Goal: Task Accomplishment & Management: Use online tool/utility

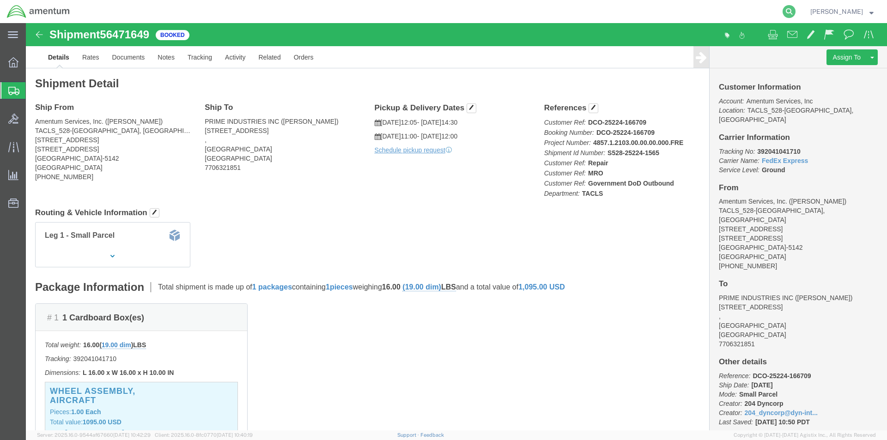
click at [792, 17] on icon at bounding box center [789, 11] width 13 height 13
paste input "S528-25224-1566"
click at [794, 14] on icon at bounding box center [789, 11] width 13 height 13
type input "S528-25224-1566"
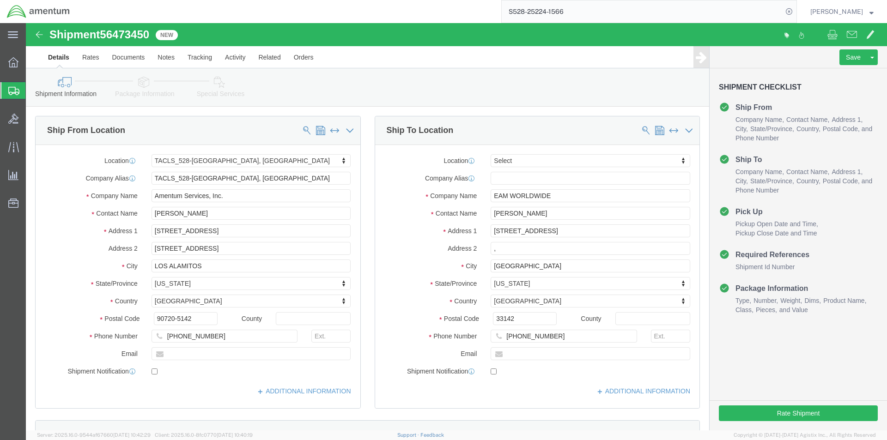
select select "42692"
select select
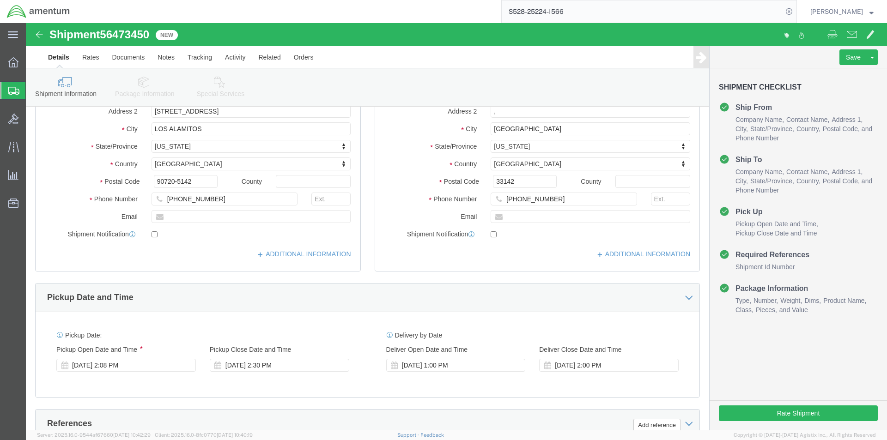
scroll to position [139, 0]
click input "305 631 4300"
click input "305631 4300"
type input "3056314300"
click div "Location My Profile Location 1002-4122-6 1006-5256-0 1026-8910-0 1281-0560-3 13…"
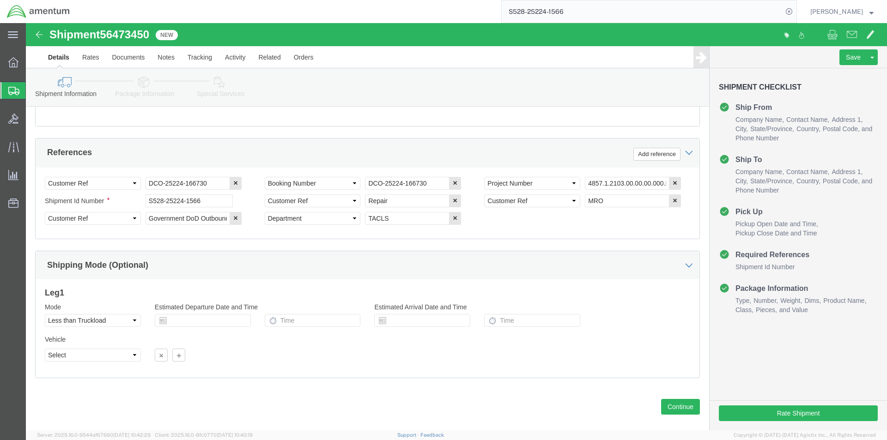
scroll to position [421, 0]
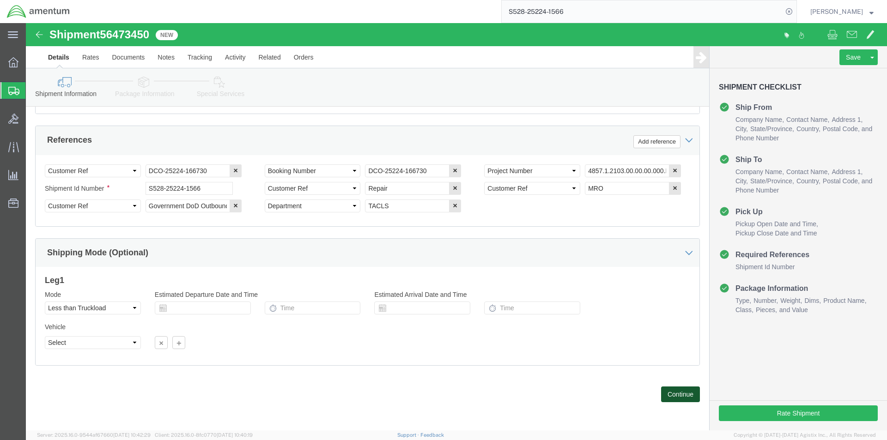
click button "Continue"
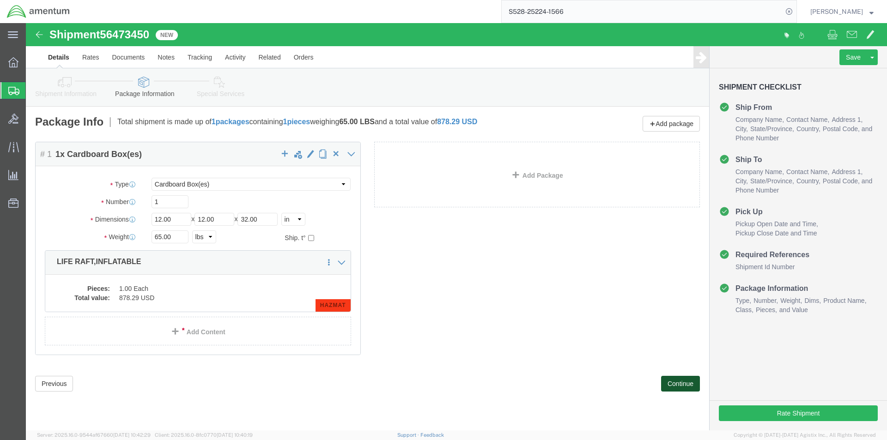
click button "Continue"
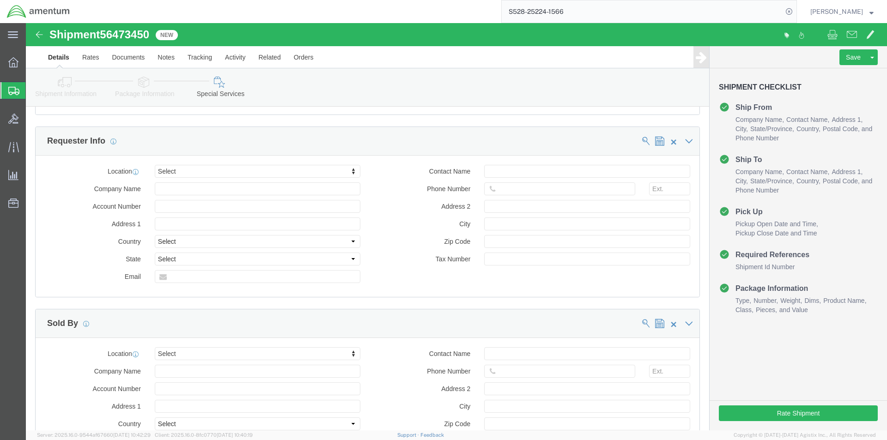
scroll to position [848, 0]
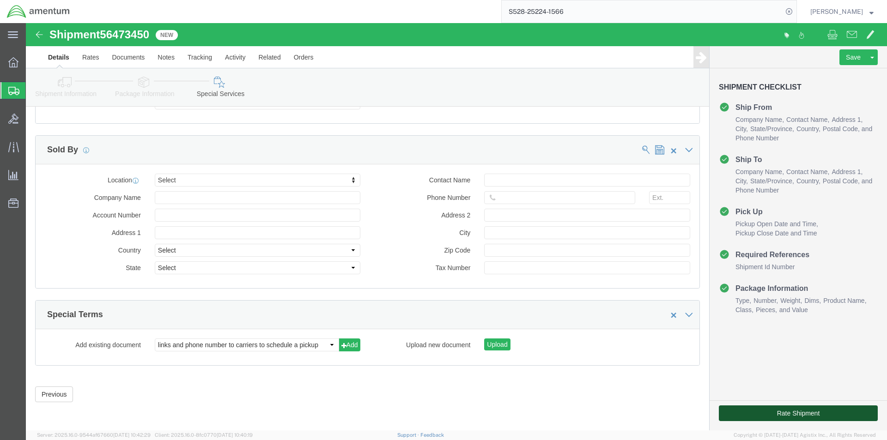
click button "Rate Shipment"
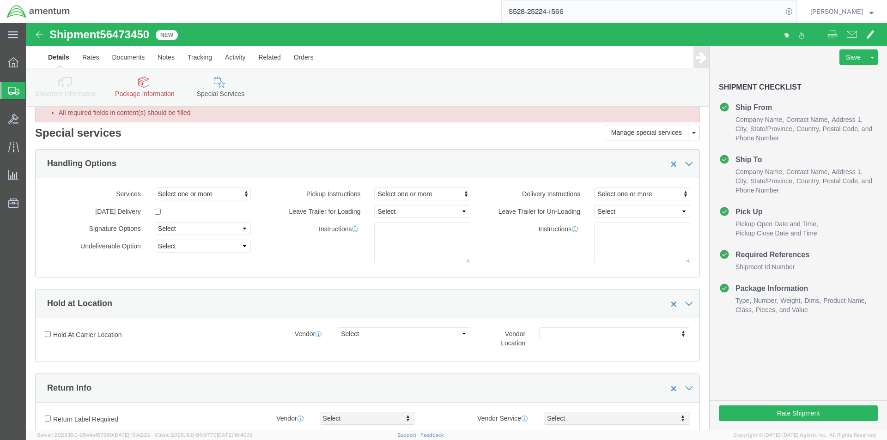
scroll to position [0, 0]
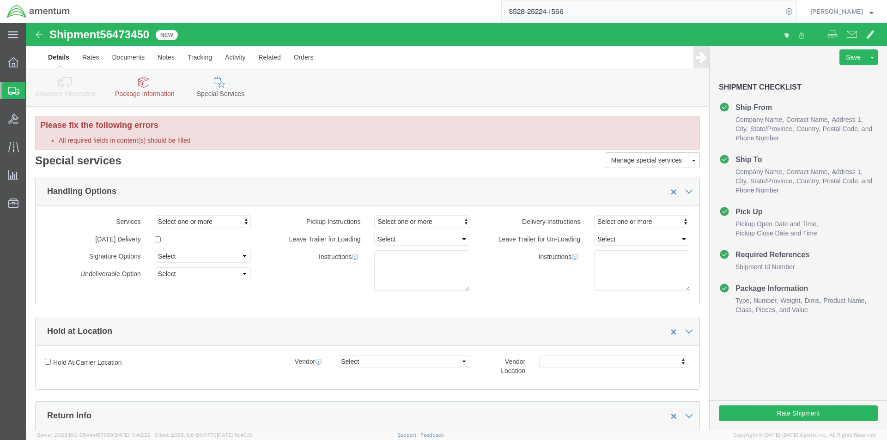
click link "Package Information"
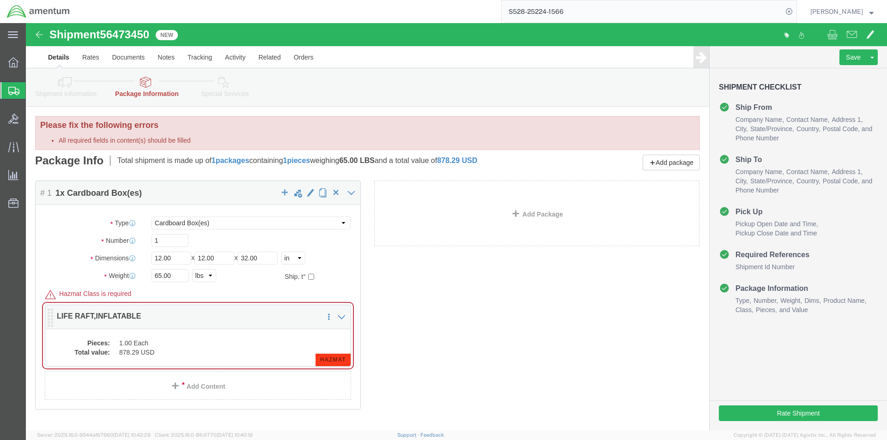
click dd "1.00 Each"
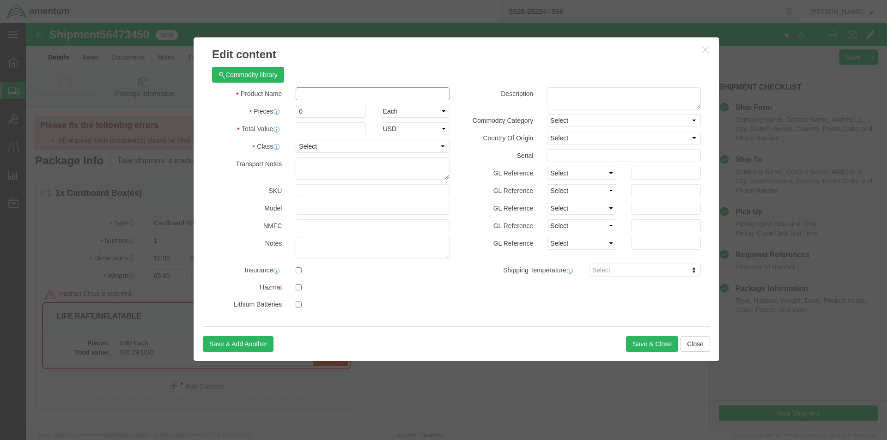
click input "text"
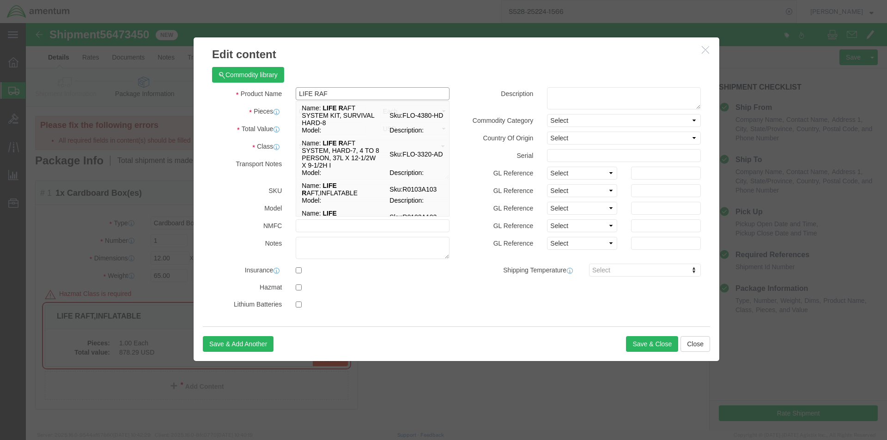
type input "LIFE RAFT"
click td "Name: LIFE RAFT ,INFLATABLE"
select select
checkbox input "false"
type input "LIFE RAFT,INFLATABLE"
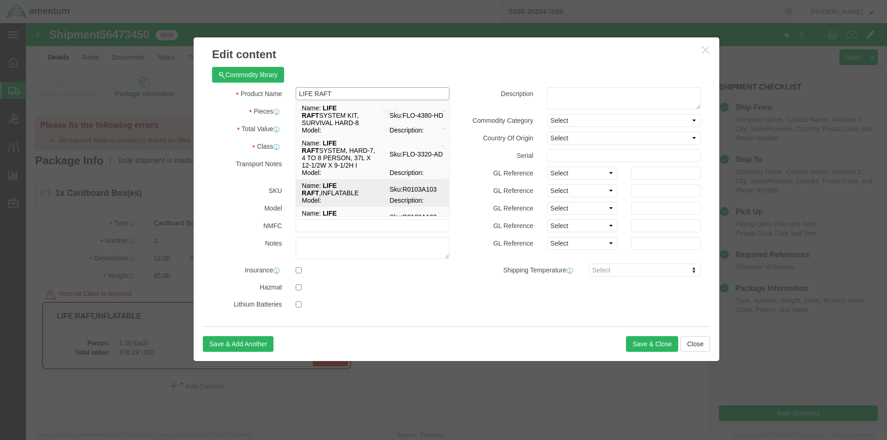
type input "R0103A103"
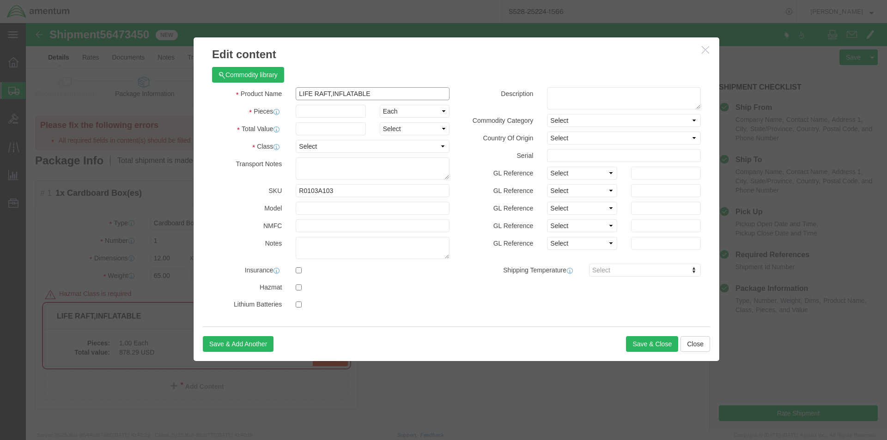
type input "LIFE RAFT,INFLATABLE"
click input "text"
type input "1"
type input "1.00"
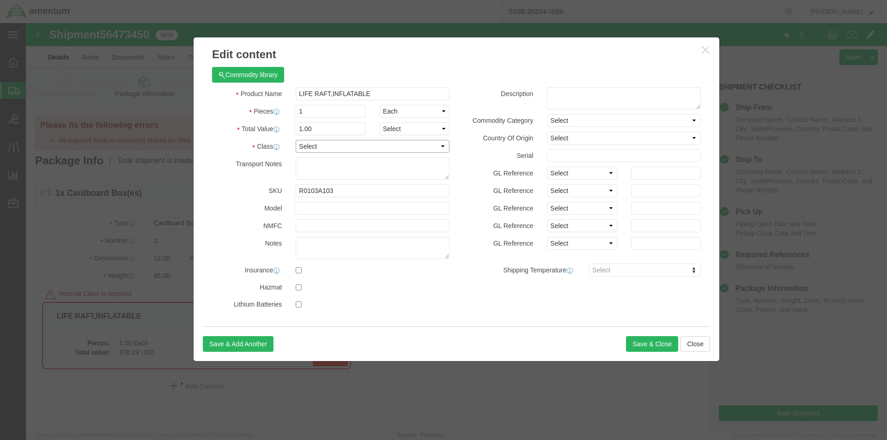
click select "Select 50 55 60 65 70 85 92.5 100 125 175 250 300 400"
select select "65"
click select "Select 50 55 60 65 70 85 92.5 100 125 175 250 300 400"
click label "GL Reference"
click button "Save & Close"
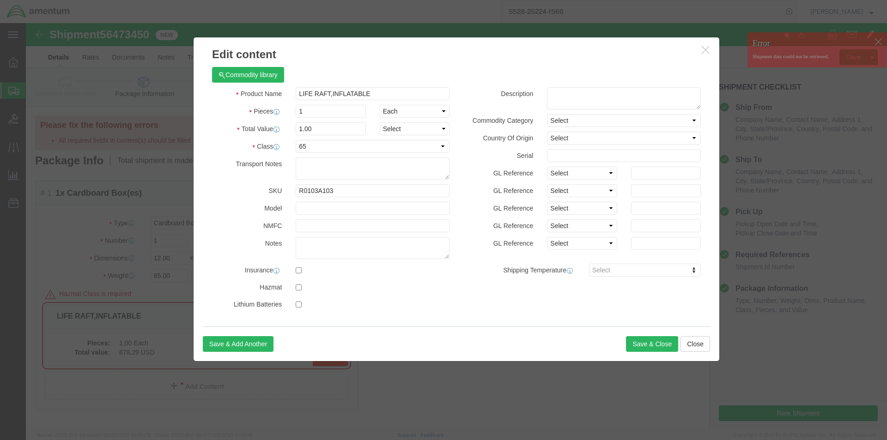
click button "button"
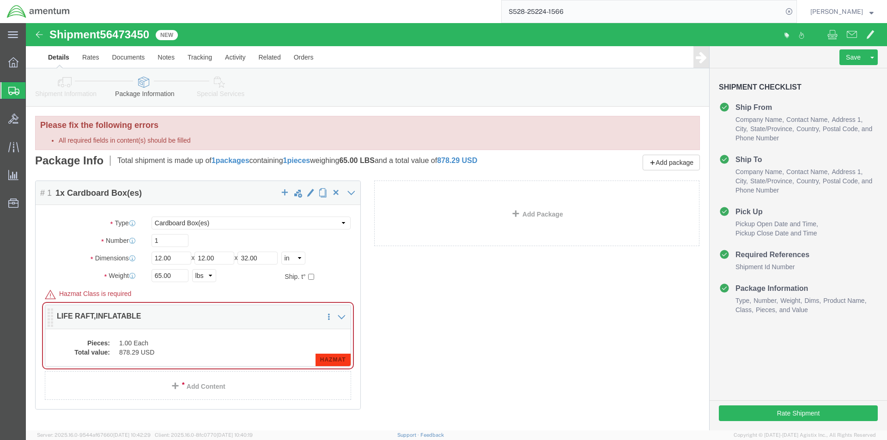
click div "Pieces: 1.00 Each Total value: 878.29 USD HAZMAT"
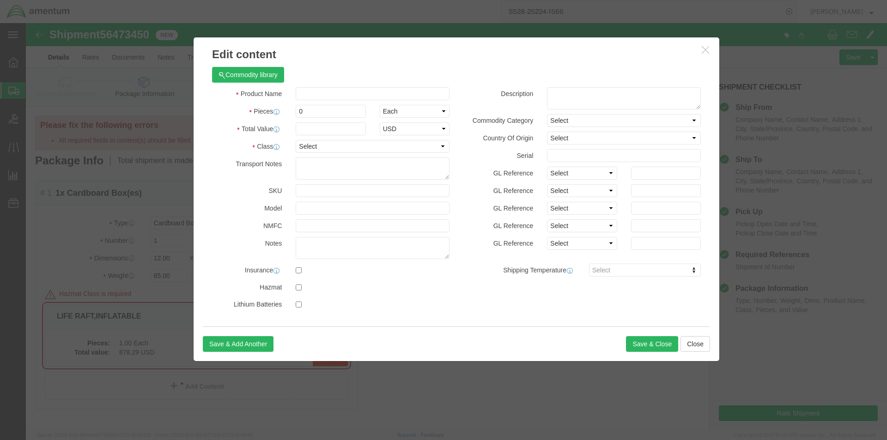
click icon "button"
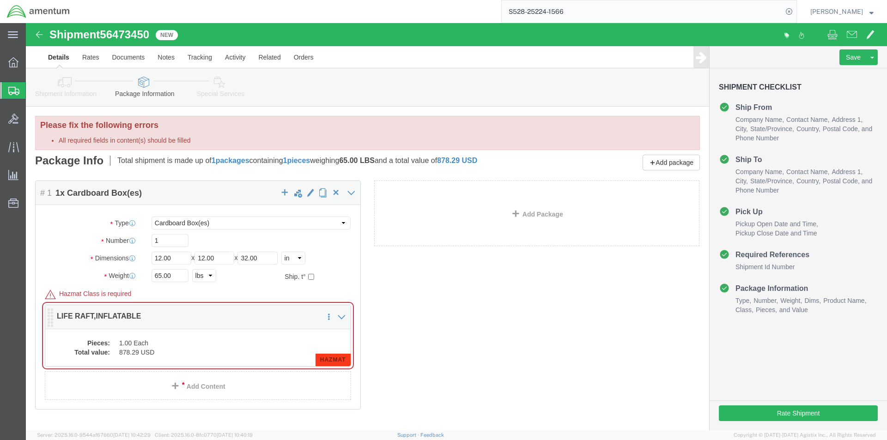
click dd "1.00 Each"
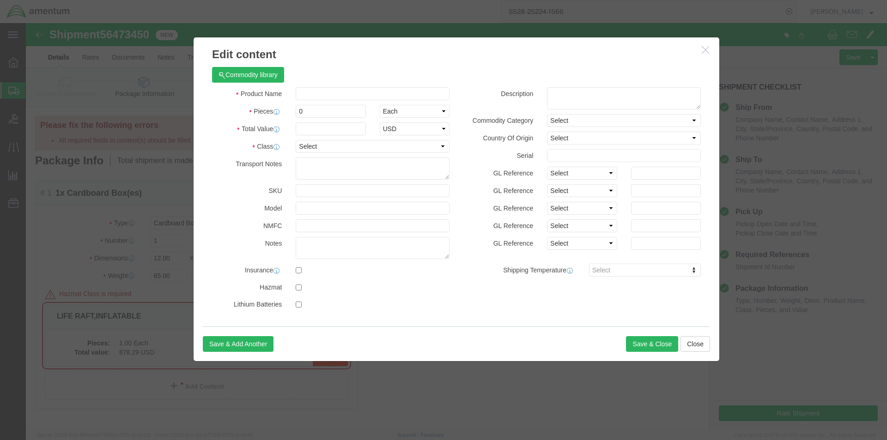
click div "Product Name Pieces 0 Select Bag Barrels 100Board Feet Bottle Box Blister Pack …"
click input "text"
type input "F"
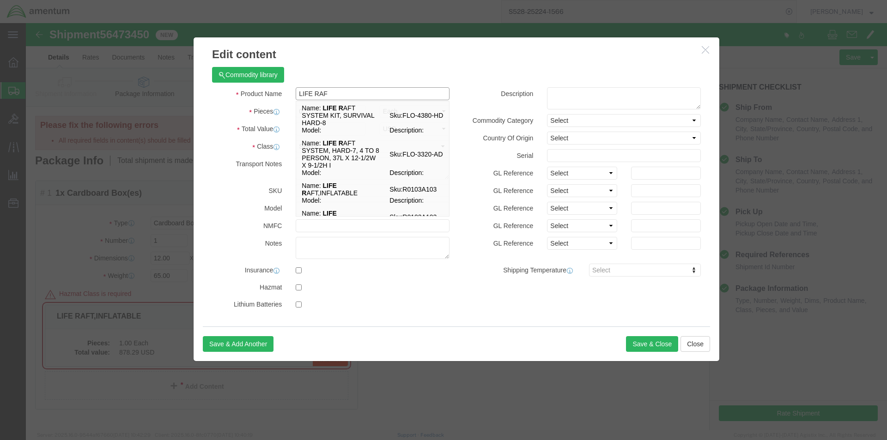
type input "LIFE RAFT"
click div "Name: LIFE RAFT SYSTEM, HARD-7, 4 TO 8 PERSON, 37L X 12-1/2W X 9-1/2H I Sku: FL…"
select select
checkbox input "false"
type input "LIFE RAFT SYSTEM, HARD-7, 4 TO 8 PERSON, 37L X 12-1/2W X 9-1/2H I"
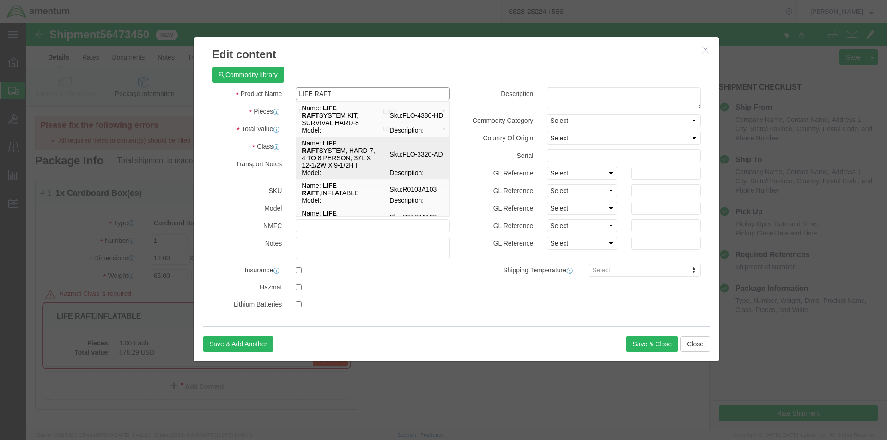
type input "FLO-3320-AD"
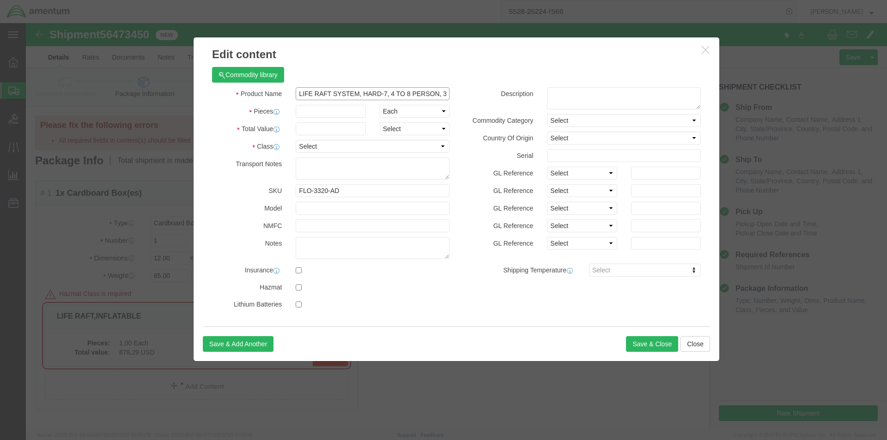
click input "LIFE RAFT SYSTEM, HARD-7, 4 TO 8 PERSON, 37L X 12-1/2W X 9-1/2H I"
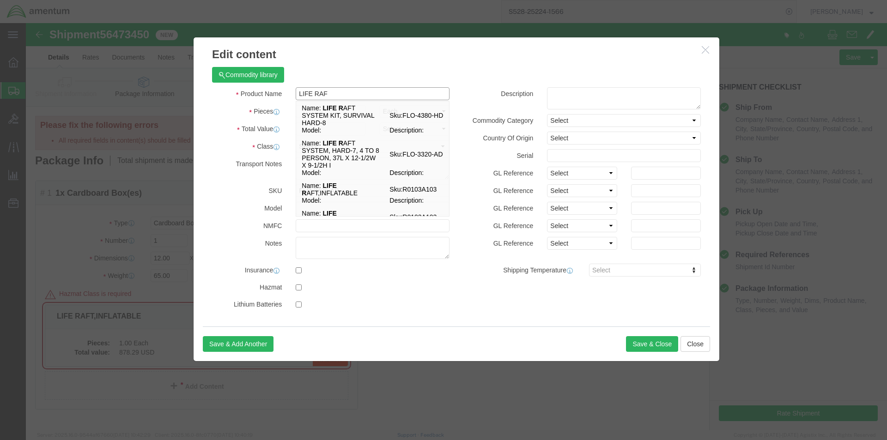
type input "LIFE RAFT"
click td "Name: LIFE RAFT ,INFLATABLE"
checkbox input "false"
type input "LIFE RAFT,INFLATABLE"
type input "R0103A103"
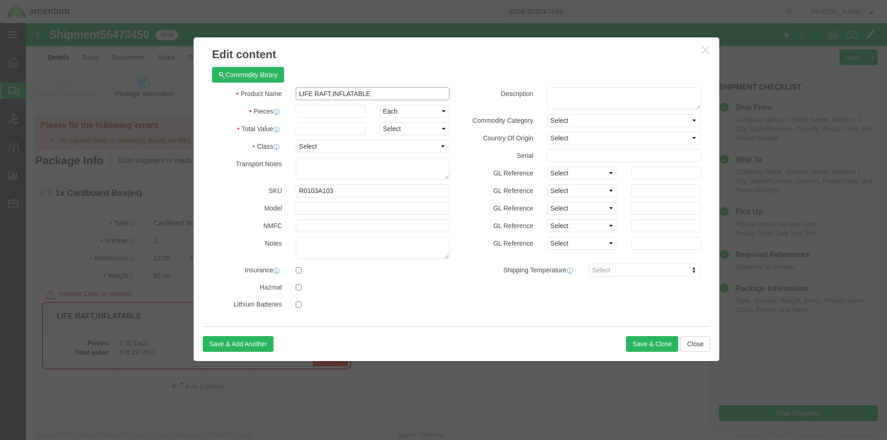
type input "LIFE RAFT,INFLATABLE"
click input "text"
type input "1"
click input "text"
type input "1.00"
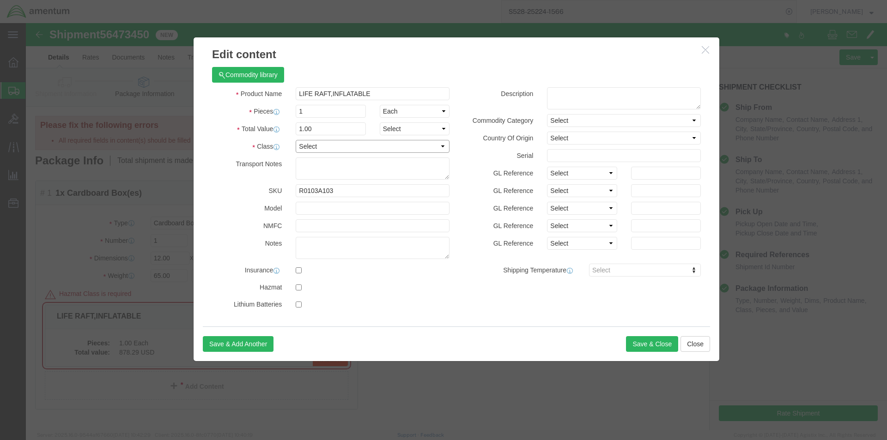
click select "Select 50 55 60 65 70 85 92.5 100 125 175 250 300 400"
select select "65"
click select "Select 50 55 60 65 70 85 92.5 100 125 175 250 300 400"
click label "GL Reference"
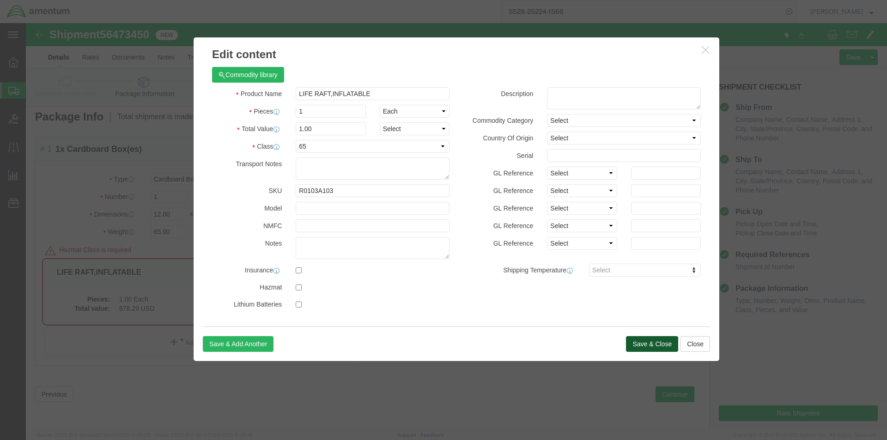
click button "Save & Close"
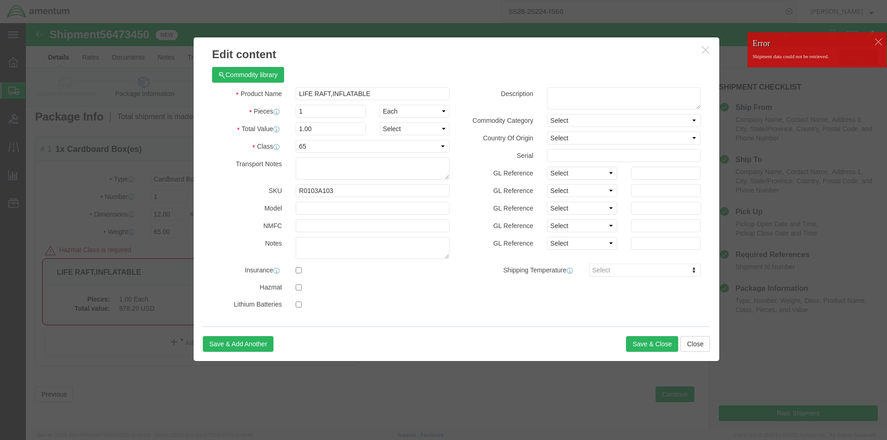
click h3 "Edit content"
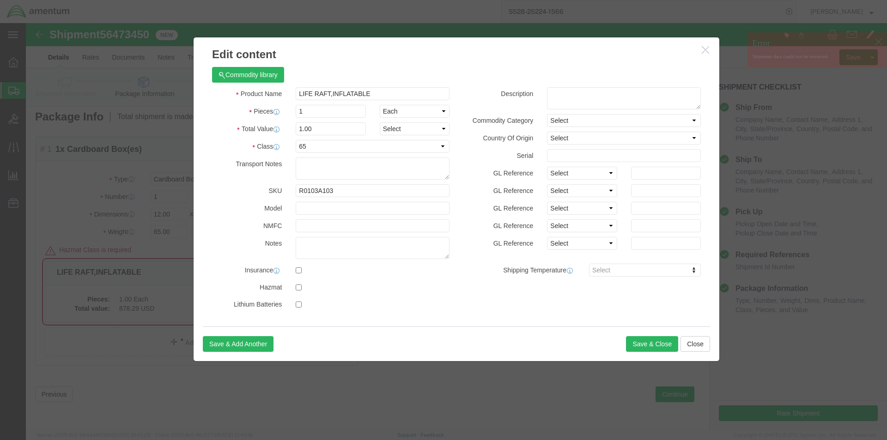
click button "button"
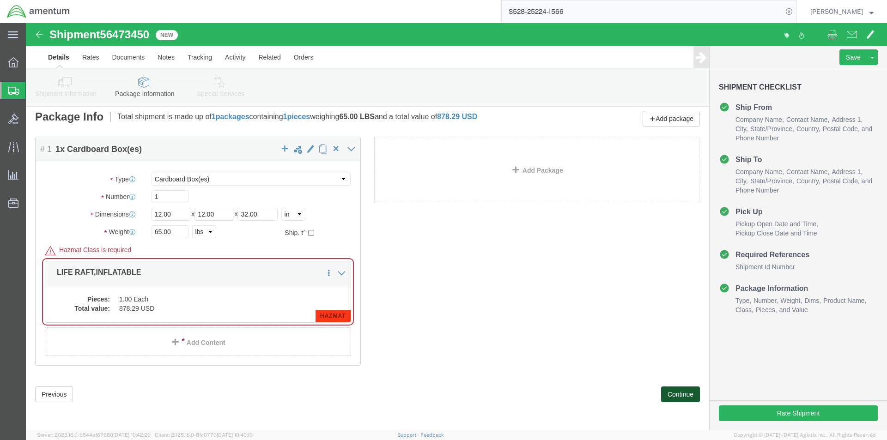
click button "Continue"
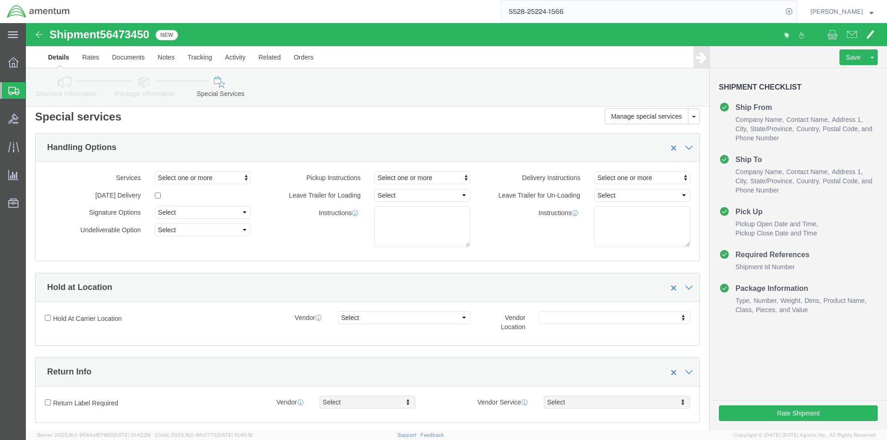
click div "Rate Shipment"
click button "Rate Shipment"
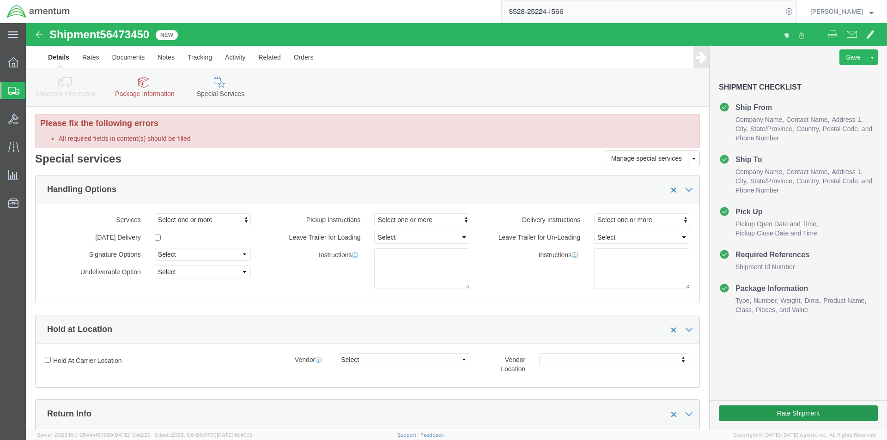
scroll to position [0, 0]
click icon
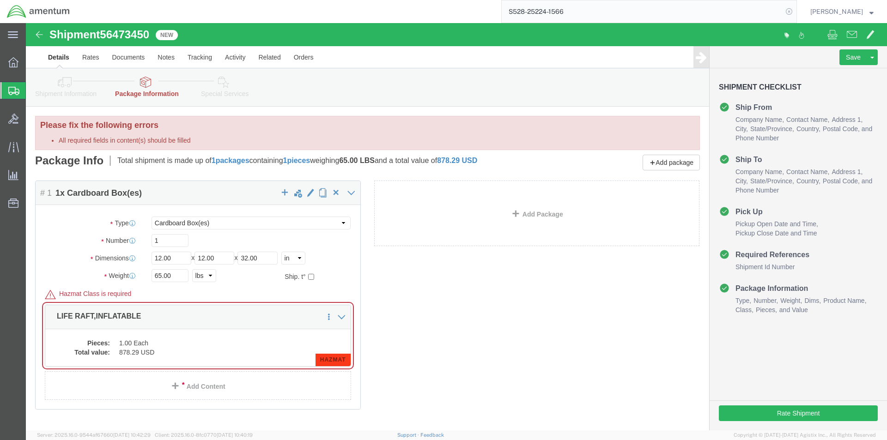
click at [792, 15] on icon at bounding box center [789, 11] width 13 height 13
click at [793, 14] on icon at bounding box center [789, 11] width 13 height 13
paste input "S528-25224-1566"
click at [797, 6] on form "S528-25224-1566" at bounding box center [649, 11] width 296 height 23
click at [796, 11] on icon at bounding box center [789, 11] width 13 height 13
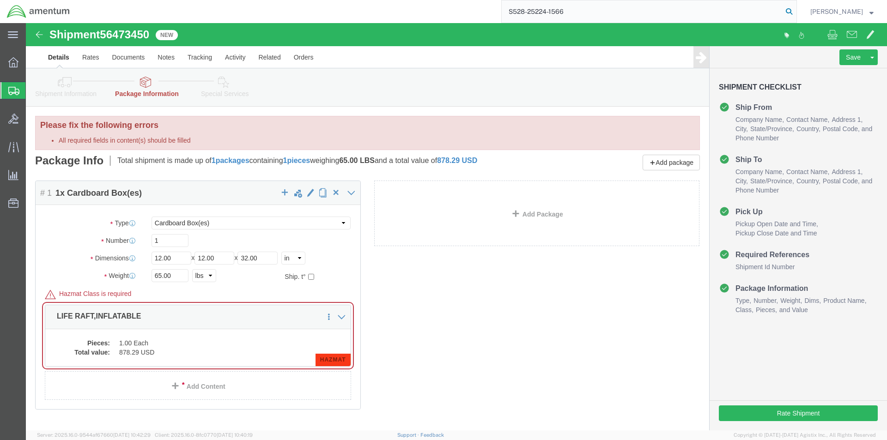
type input "S528-25224-1566"
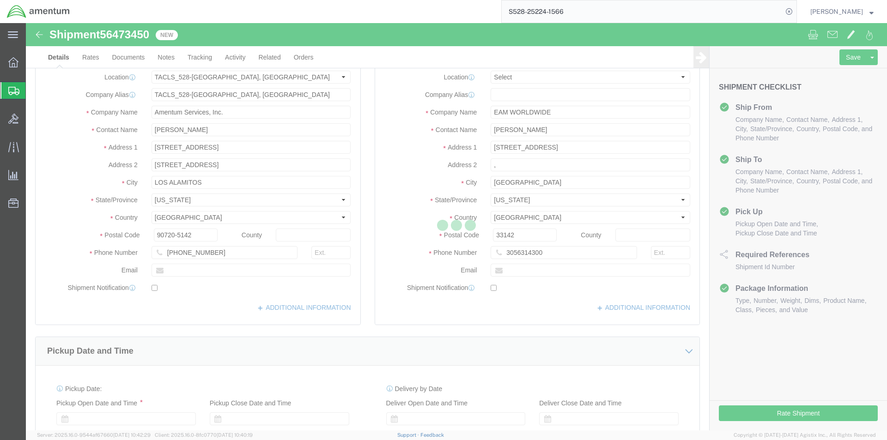
select select "42692"
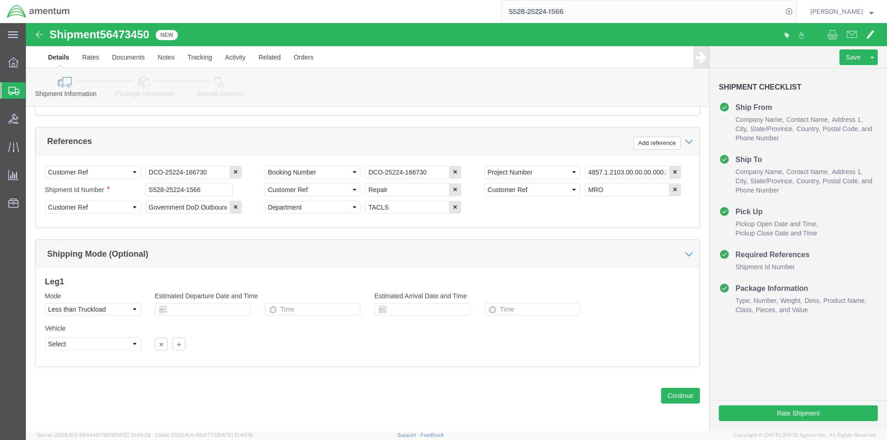
scroll to position [421, 0]
click button "Continue"
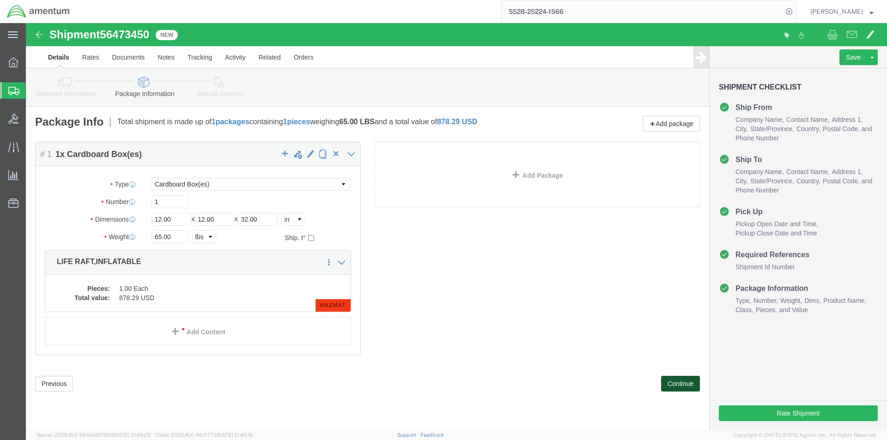
scroll to position [0, 0]
click button "Continue"
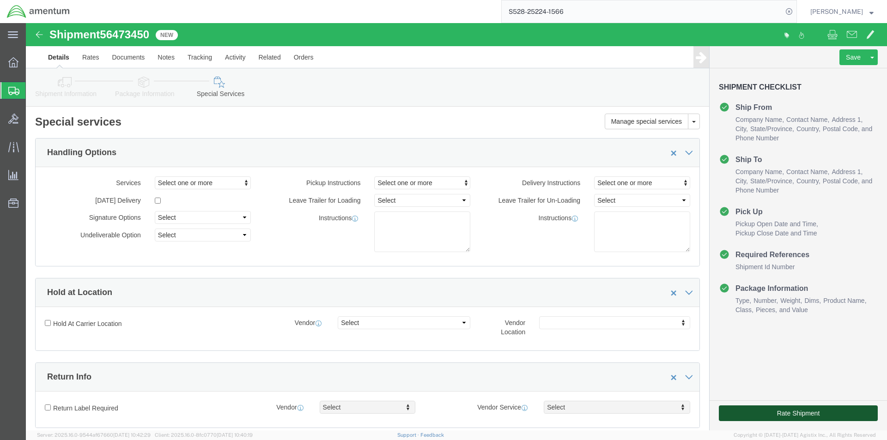
click button "Rate Shipment"
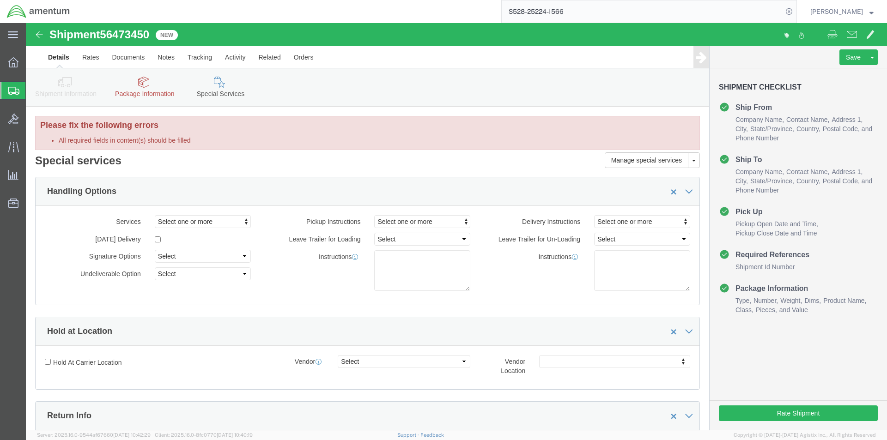
click icon
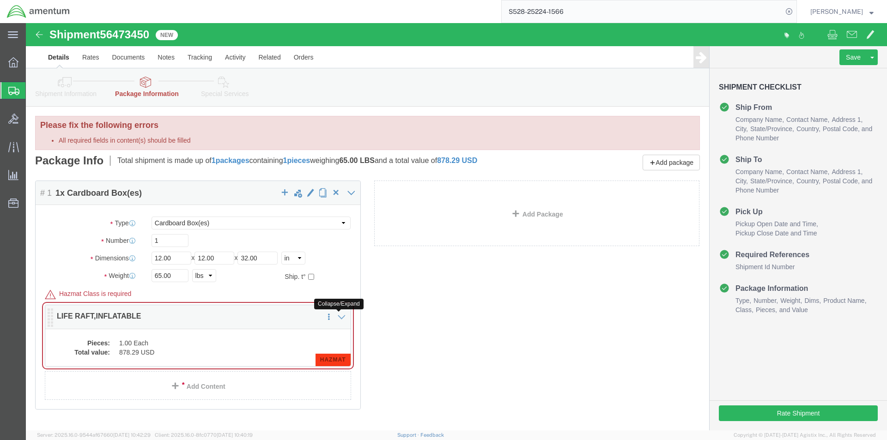
click icon
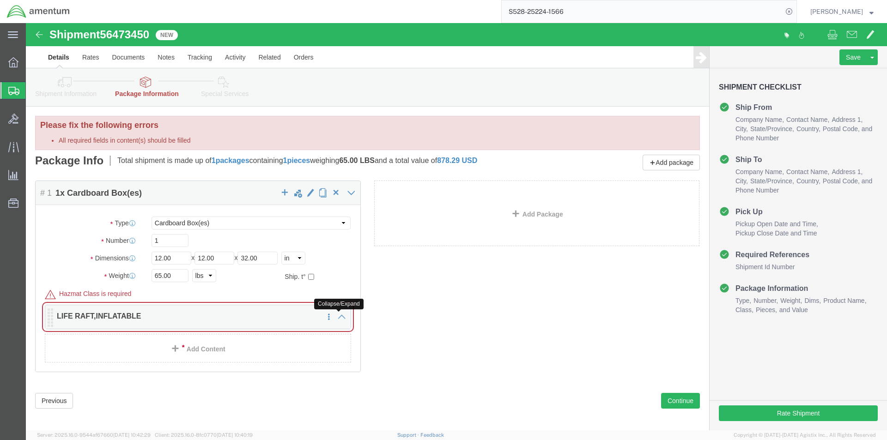
click icon
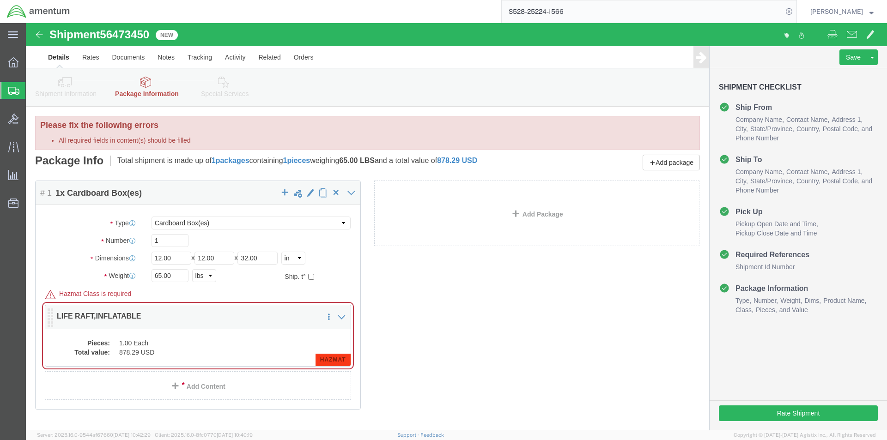
click span "HAZMAT"
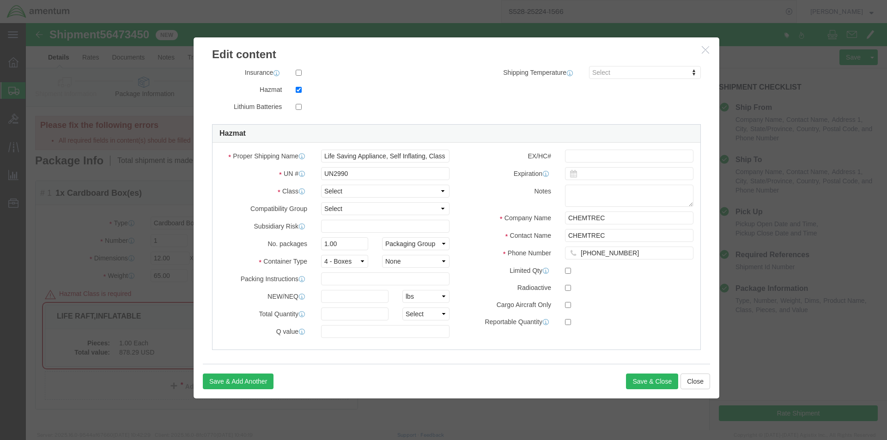
scroll to position [205, 0]
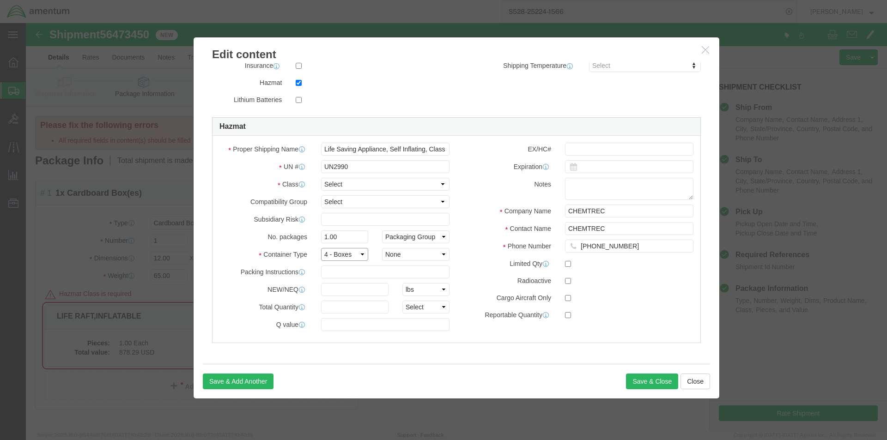
click select "Select 1 - Drums 2 - Reserved 3 - Jerricans 4 - Boxes 5 - Bags 6 - Composite Pa…"
click div
click select "Select 1 Explosive 1.1 Explosive 1.2 Explosive 1.3 Explosive 1.4 Explosive 1.5 …"
select select "9 Miscellaneous"
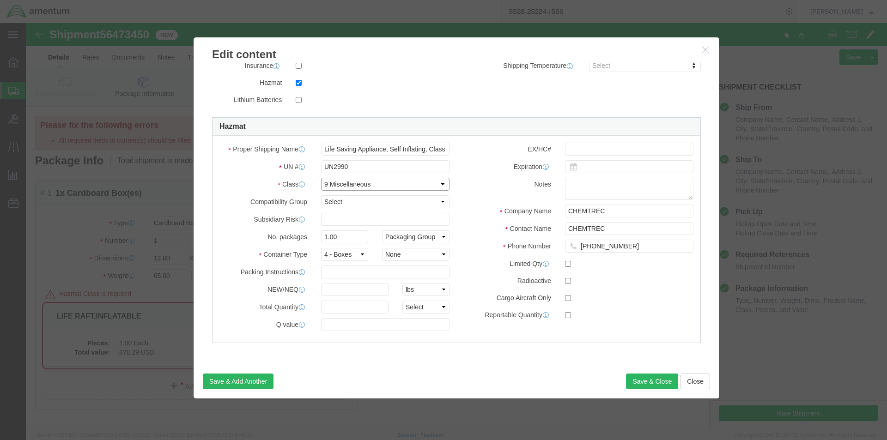
click select "Select 1 Explosive 1.1 Explosive 1.2 Explosive 1.3 Explosive 1.4 Explosive 1.5 …"
click div "EX/HC#"
click button "Save & Close"
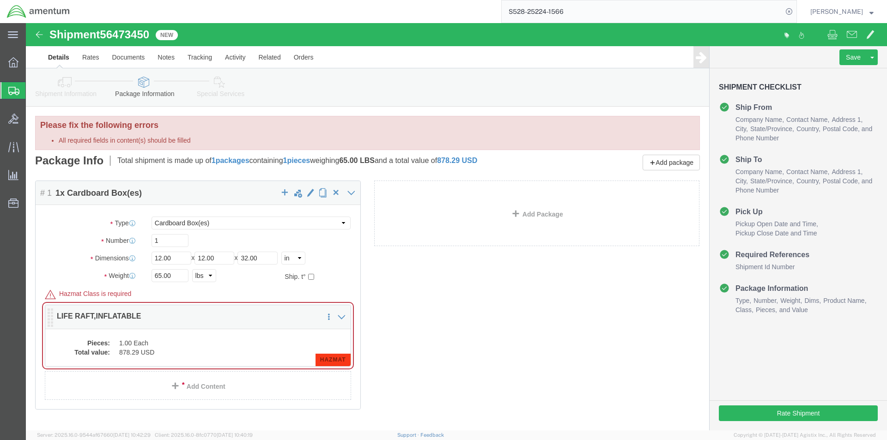
click dd "878.29 USD"
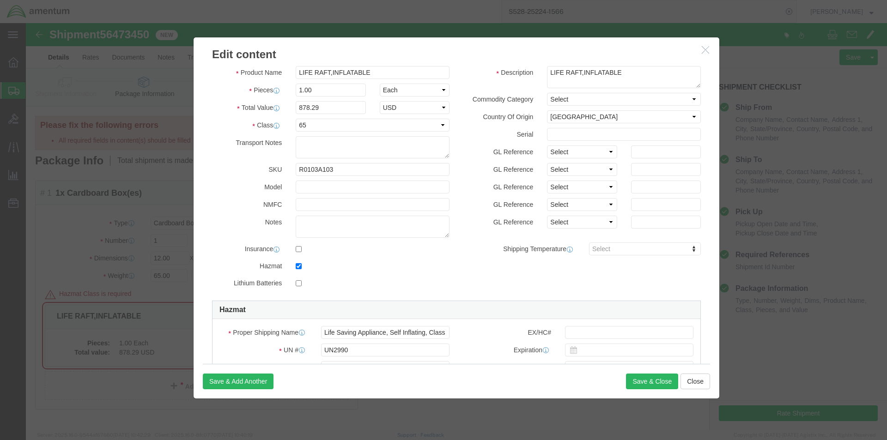
scroll to position [0, 0]
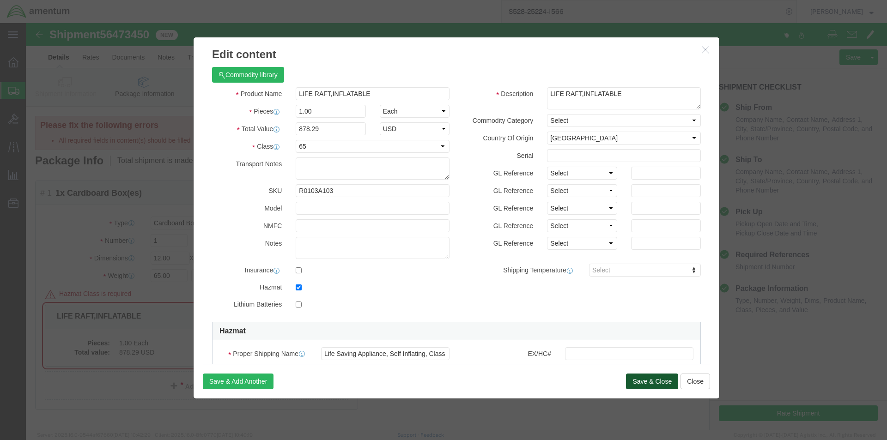
click button "Save & Close"
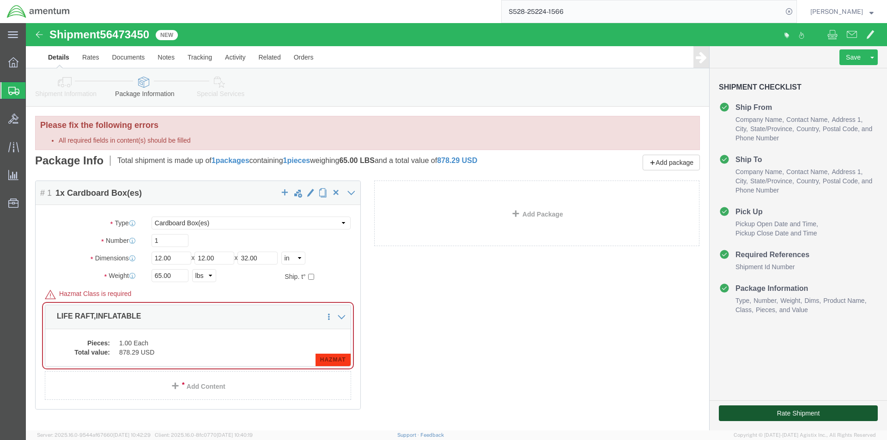
click button "Rate Shipment"
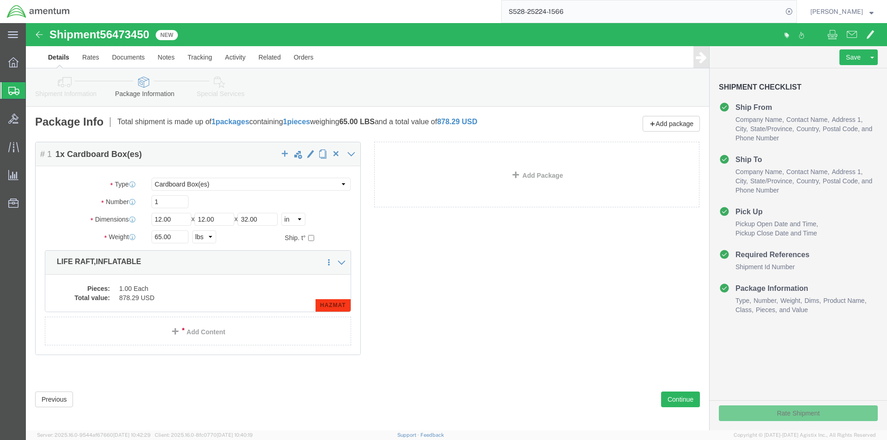
click div "Rate Shipment"
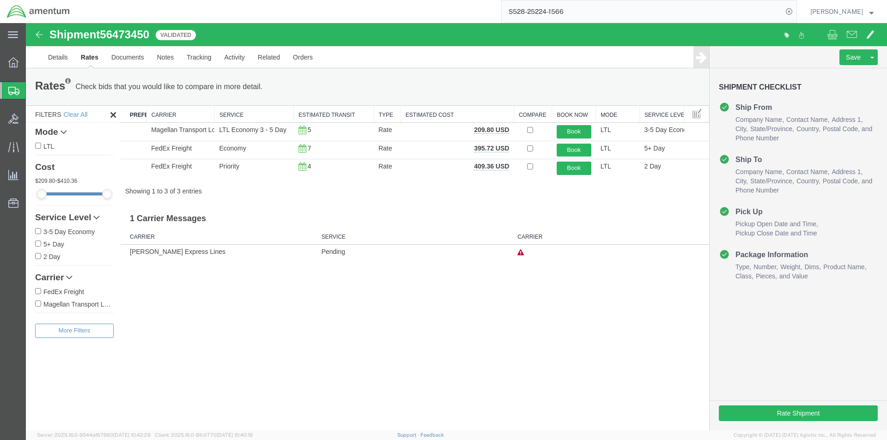
click at [144, 257] on td "Estes Express Lines" at bounding box center [219, 252] width 196 height 14
click at [149, 254] on td "Estes Express Lines" at bounding box center [219, 252] width 196 height 14
click at [65, 52] on link "Details" at bounding box center [58, 57] width 33 height 22
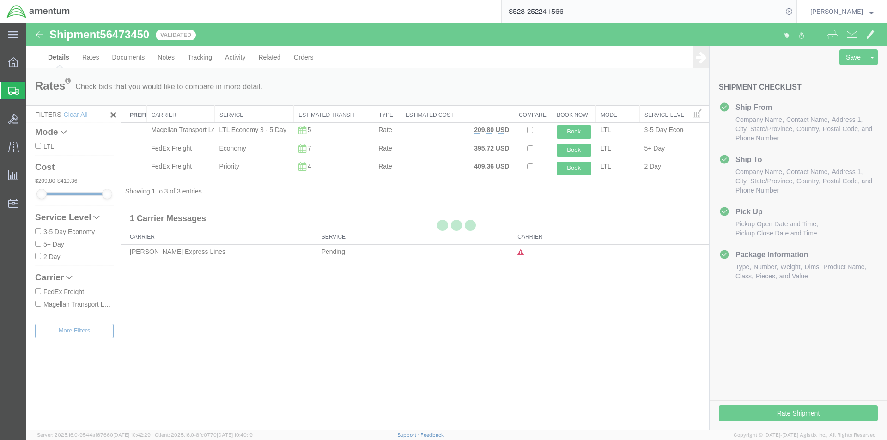
select select "42692"
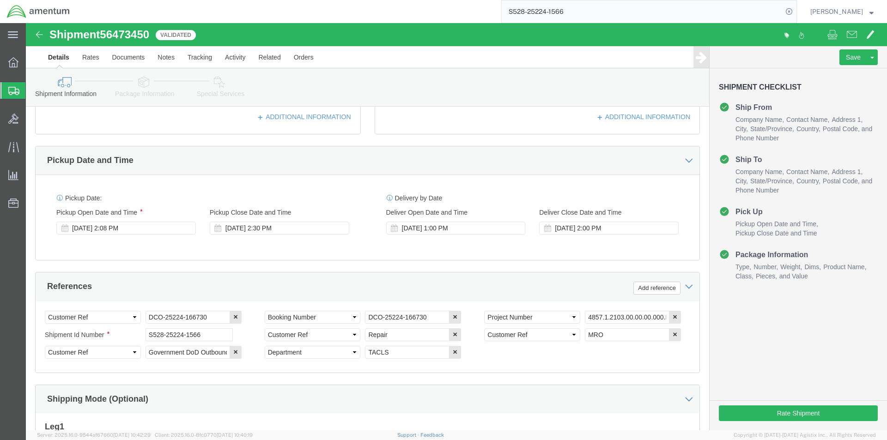
scroll to position [416, 0]
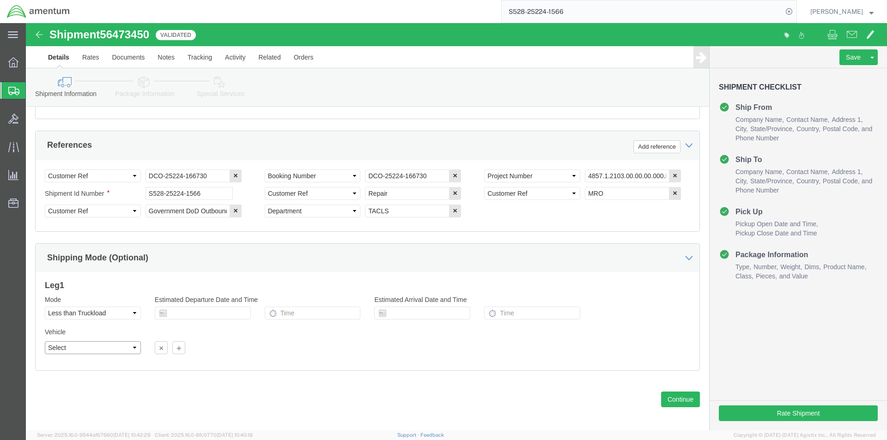
click select "Select Straight Truck"
click div "Leg 1 Mode Select Air Less than Truckload Multi-Leg Ocean Freight Rail Small Pa…"
click button "Continue"
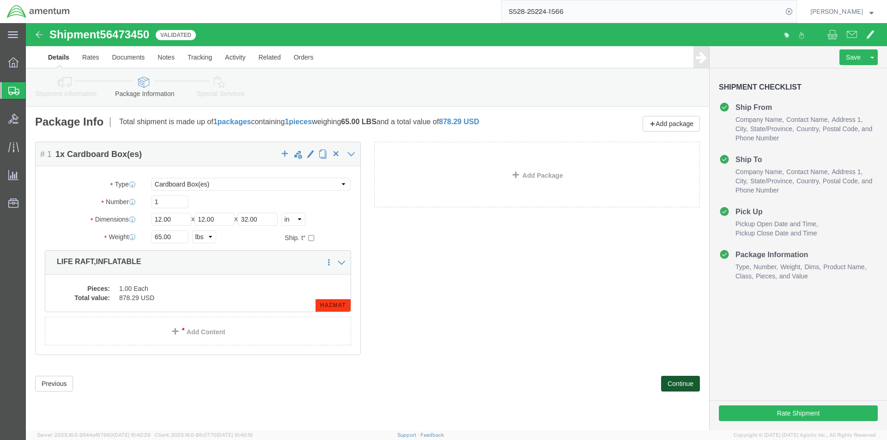
scroll to position [0, 0]
click button "Continue"
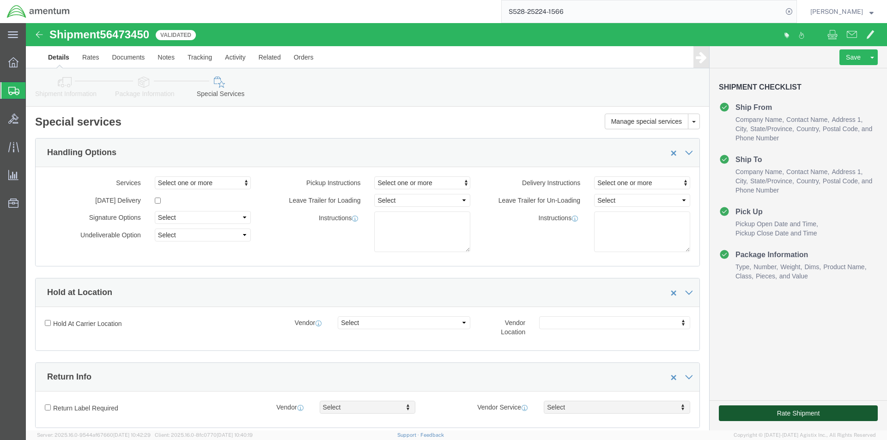
click button "Rate Shipment"
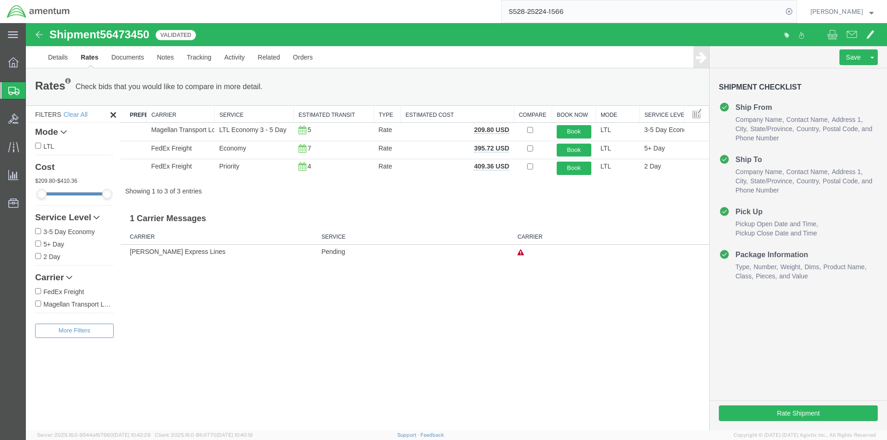
click at [521, 253] on icon at bounding box center [521, 253] width 6 height 6
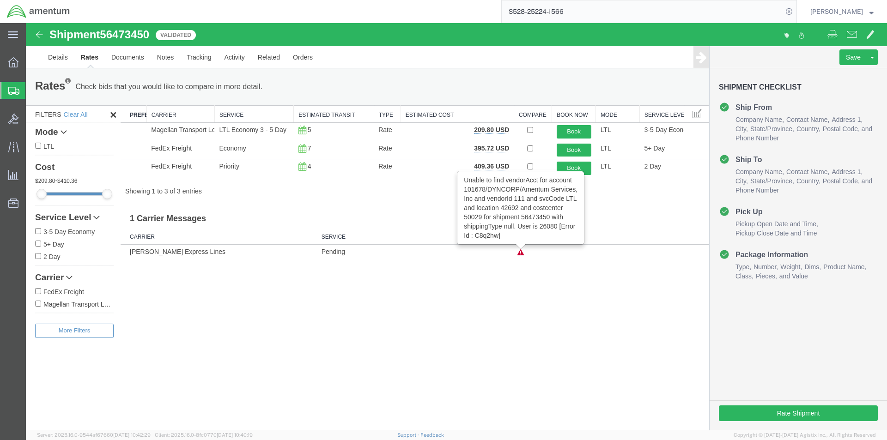
click at [509, 288] on div "Shipment 56473450 3 of 3 Validated Details Rates Documents Notes Tracking Activ…" at bounding box center [457, 227] width 862 height 408
